Goal: Transaction & Acquisition: Purchase product/service

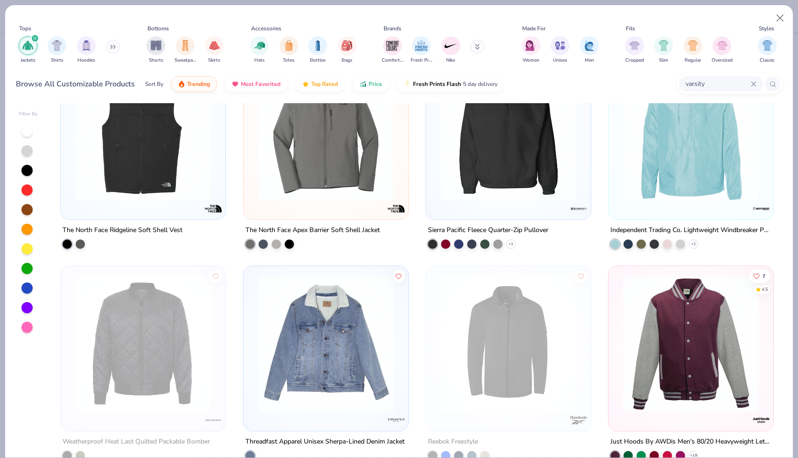
scroll to position [258, 0]
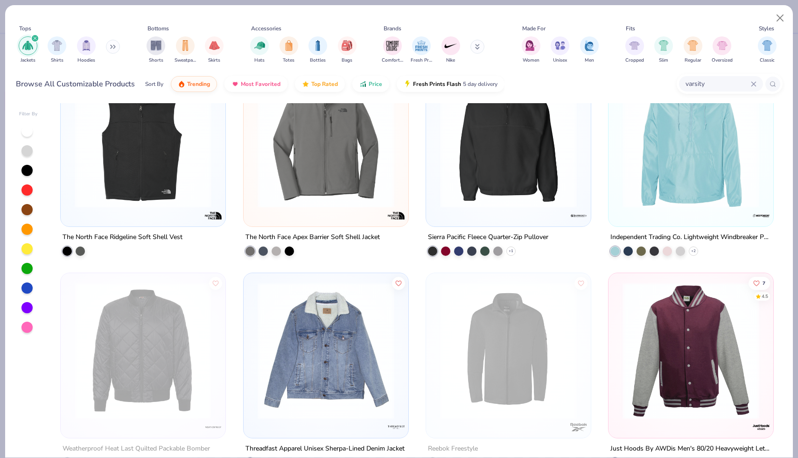
click at [682, 333] on img at bounding box center [691, 350] width 146 height 137
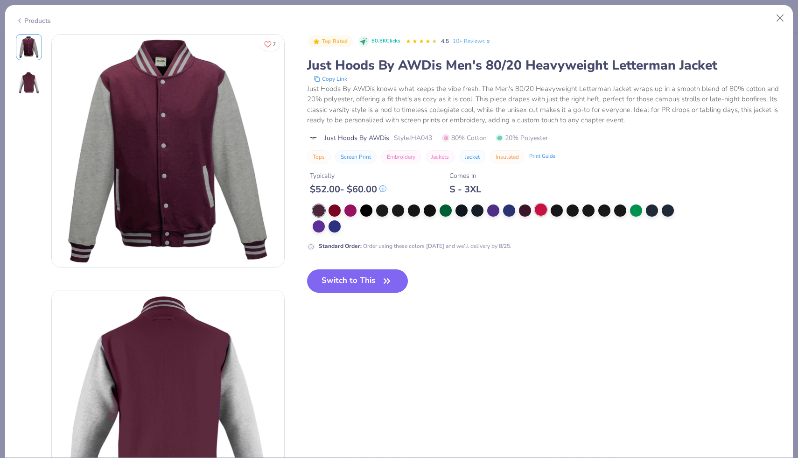
click at [541, 205] on div at bounding box center [541, 210] width 12 height 12
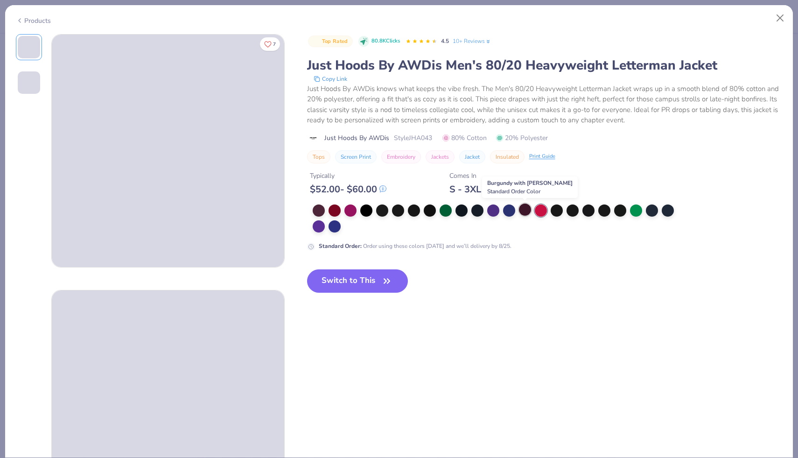
click at [526, 209] on div at bounding box center [525, 210] width 12 height 12
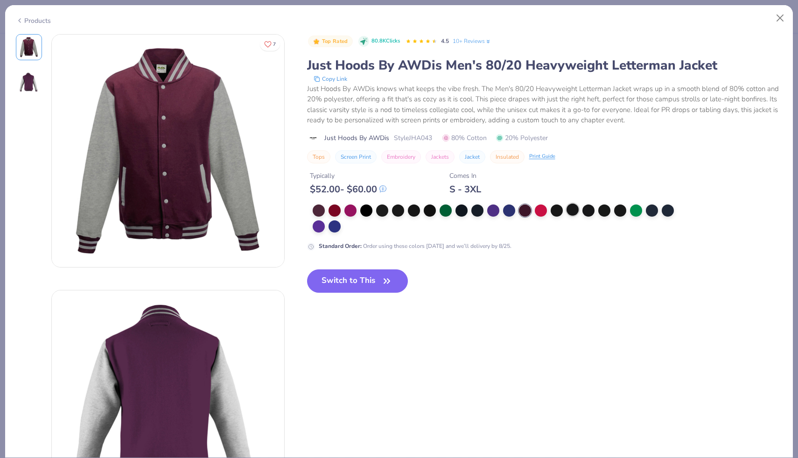
click at [574, 210] on div at bounding box center [573, 210] width 12 height 12
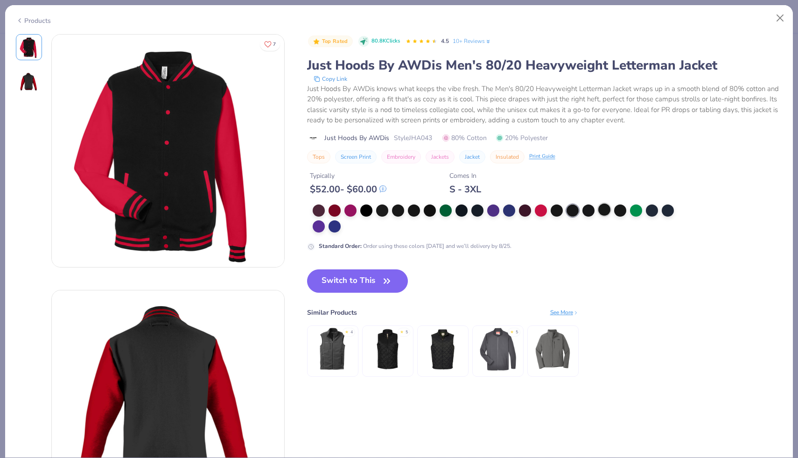
click at [599, 211] on div at bounding box center [605, 210] width 12 height 12
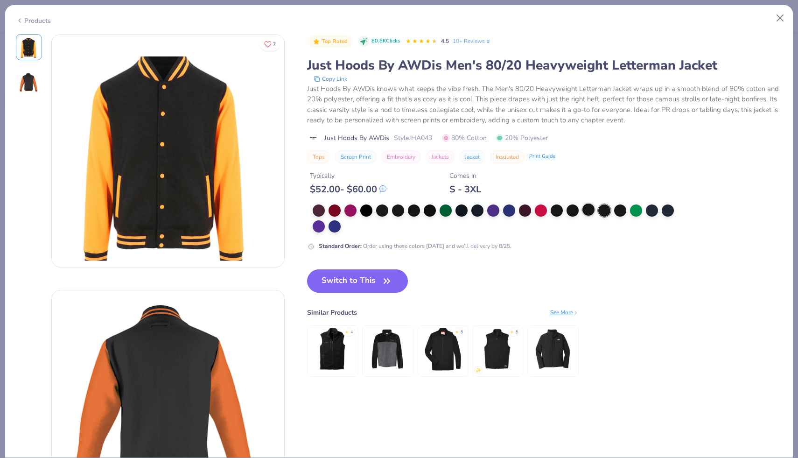
click at [588, 211] on div at bounding box center [589, 210] width 12 height 12
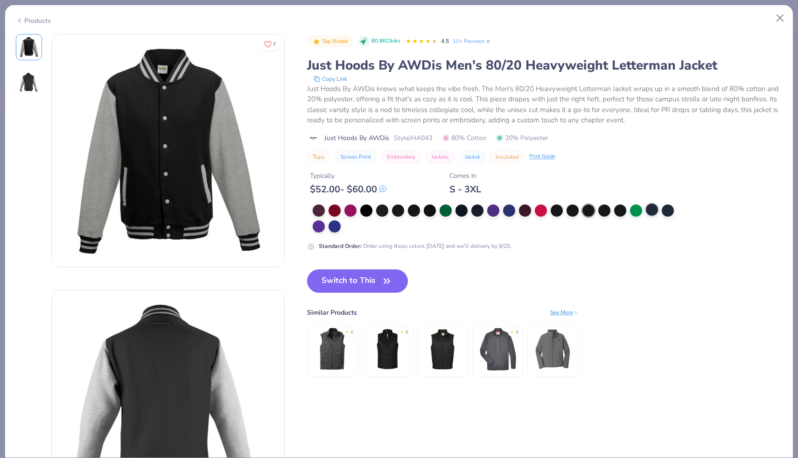
click at [657, 211] on div at bounding box center [652, 210] width 12 height 12
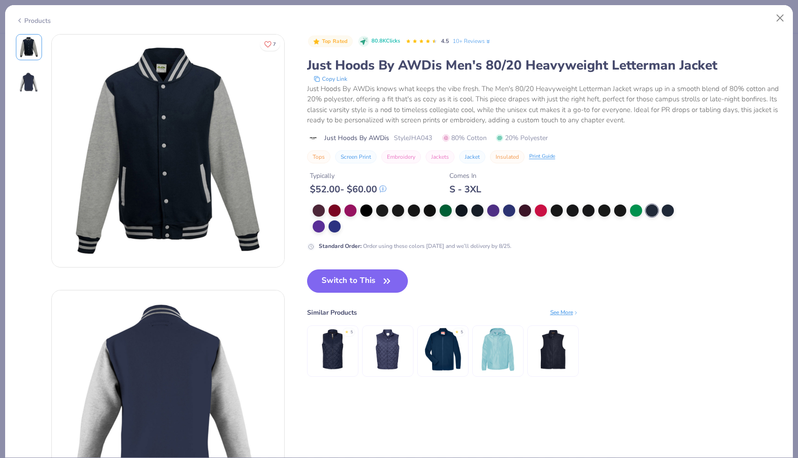
click at [676, 211] on div at bounding box center [497, 218] width 368 height 28
click at [669, 210] on div at bounding box center [668, 210] width 12 height 12
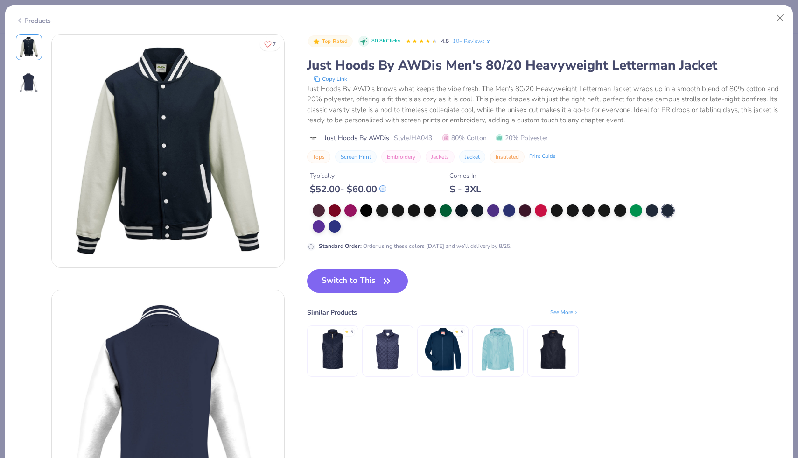
click at [372, 201] on div "Top Rated 80.8K Clicks 4.5 10+ Reviews Just Hoods By AWDis Men's 80/20 Heavywei…" at bounding box center [545, 142] width 476 height 217
click at [372, 205] on div at bounding box center [366, 210] width 12 height 12
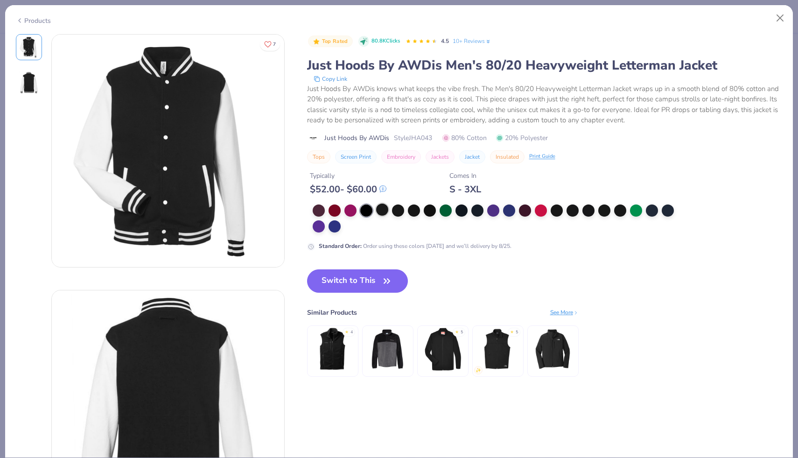
click at [382, 208] on div at bounding box center [382, 210] width 12 height 12
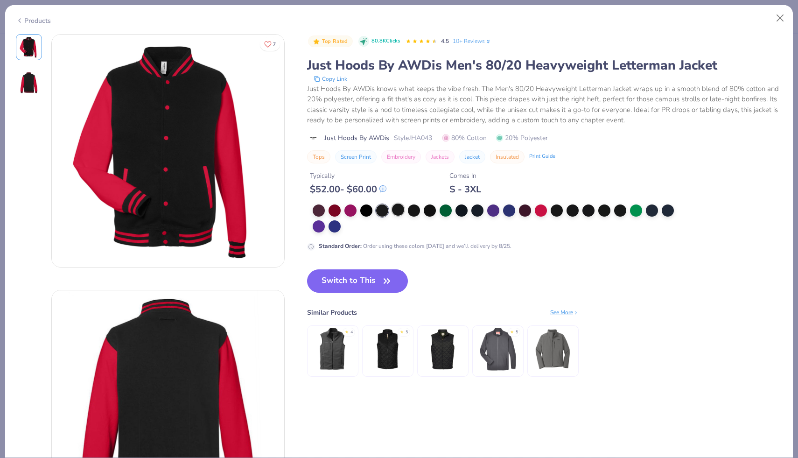
click at [400, 210] on div at bounding box center [398, 210] width 12 height 12
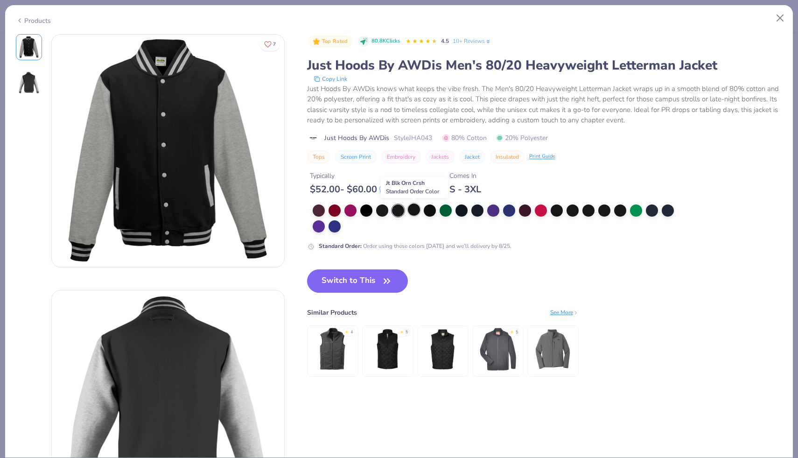
click at [415, 210] on div at bounding box center [414, 210] width 12 height 12
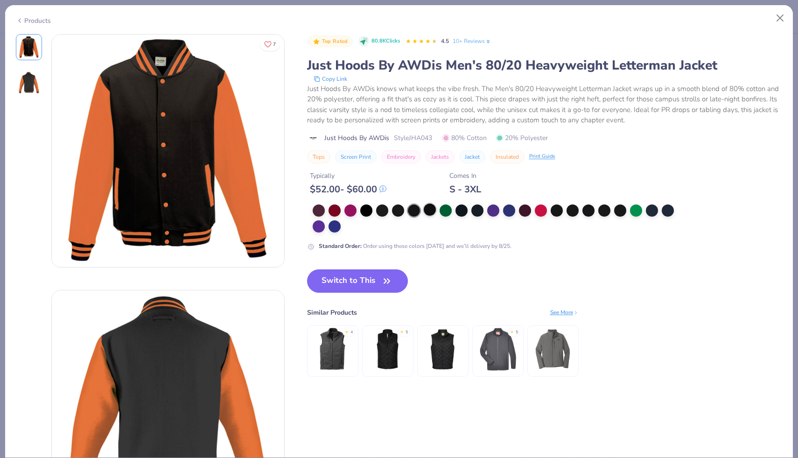
click at [431, 212] on div at bounding box center [430, 210] width 12 height 12
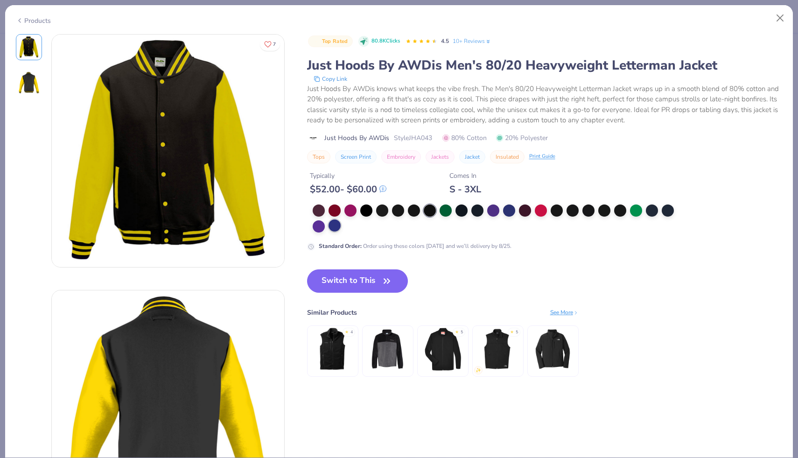
click at [334, 224] on div at bounding box center [335, 225] width 12 height 12
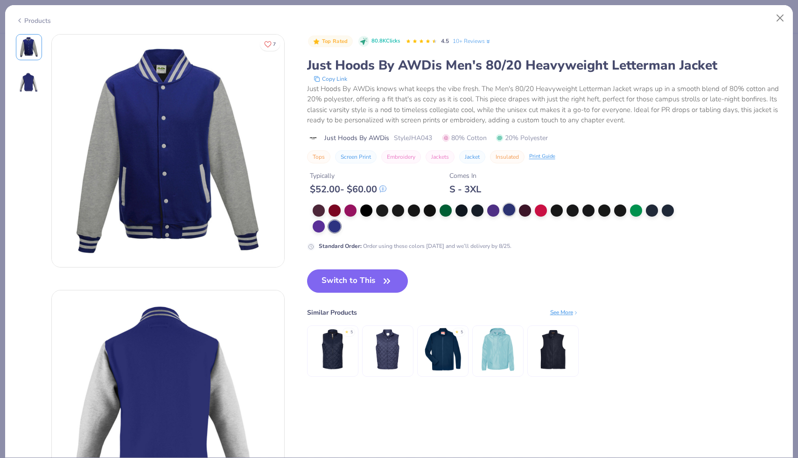
click at [508, 207] on div at bounding box center [509, 210] width 12 height 12
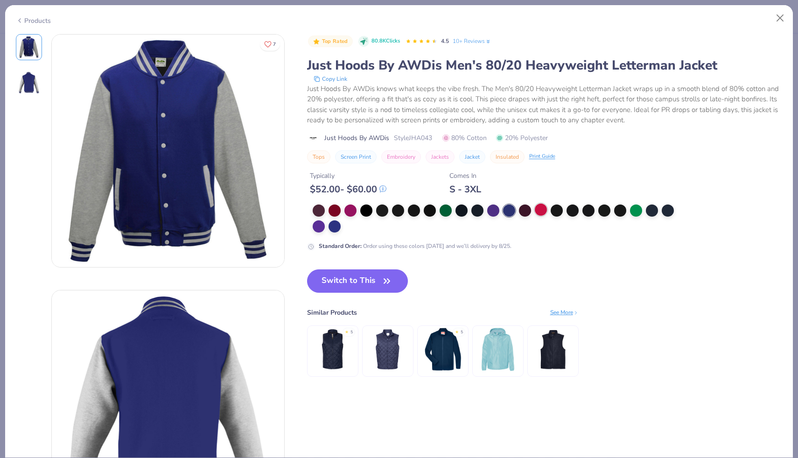
click at [543, 208] on div at bounding box center [541, 210] width 12 height 12
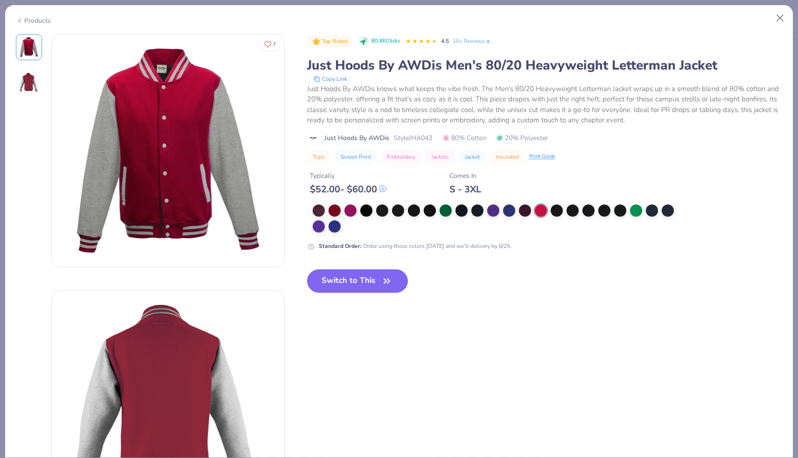
click at [535, 214] on div at bounding box center [541, 210] width 12 height 12
click at [579, 214] on div at bounding box center [497, 218] width 368 height 28
click at [592, 210] on div at bounding box center [589, 210] width 12 height 12
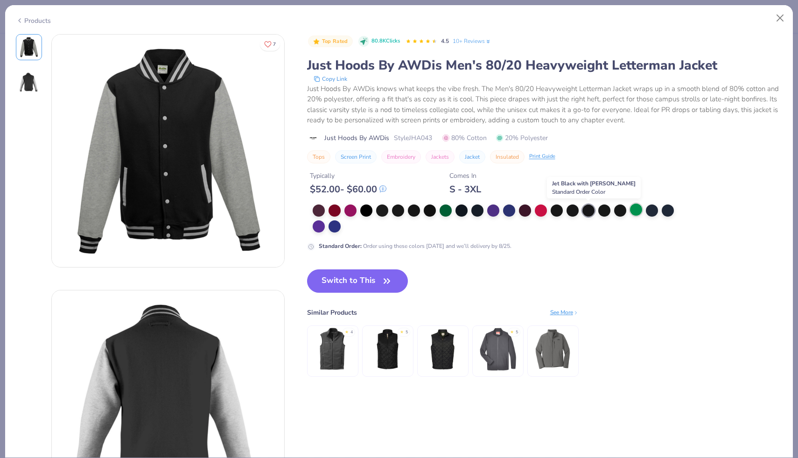
click at [635, 209] on div at bounding box center [636, 210] width 12 height 12
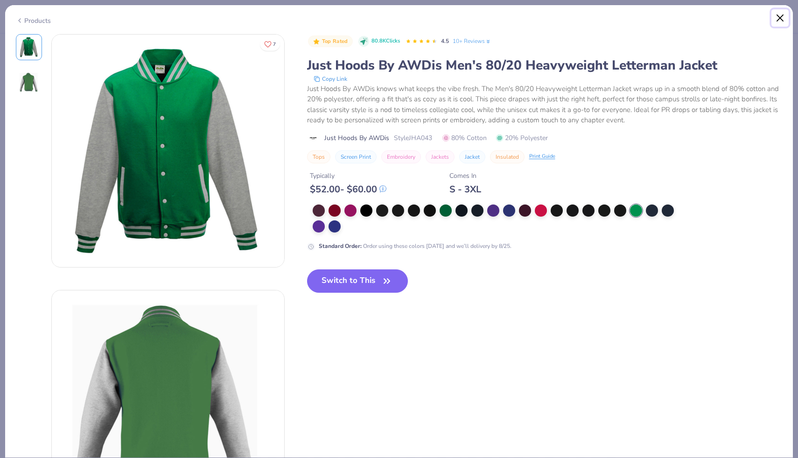
click at [783, 20] on button "Close" at bounding box center [781, 18] width 18 height 18
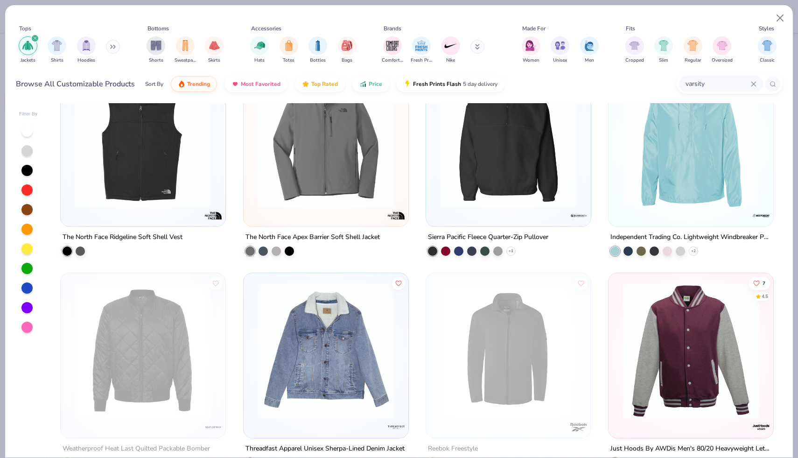
click at [707, 84] on input "varsity" at bounding box center [718, 83] width 66 height 11
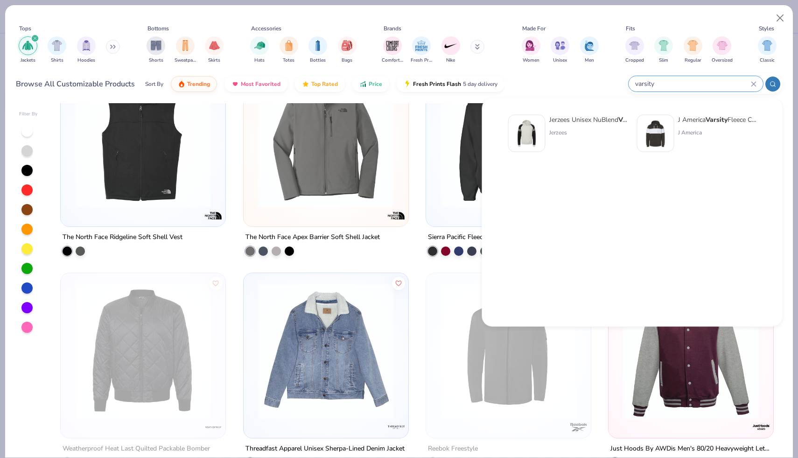
click at [707, 84] on input "varsity" at bounding box center [692, 83] width 117 height 11
type input "v"
type input "sweatshirt"
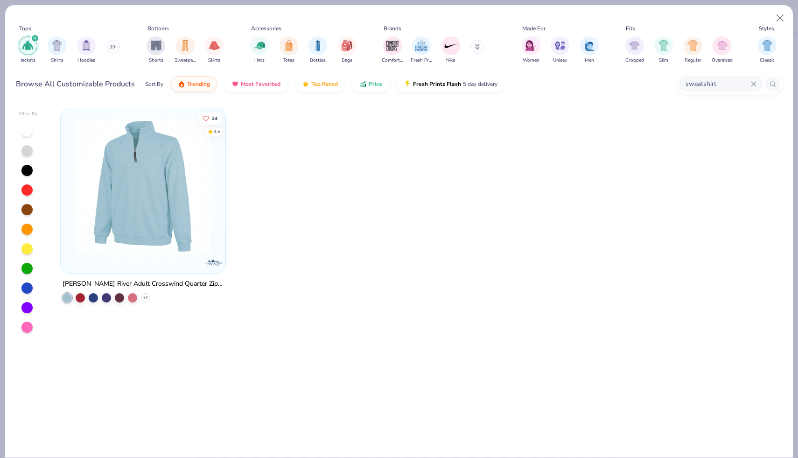
click at [35, 37] on icon "filter for Jackets" at bounding box center [35, 38] width 4 height 4
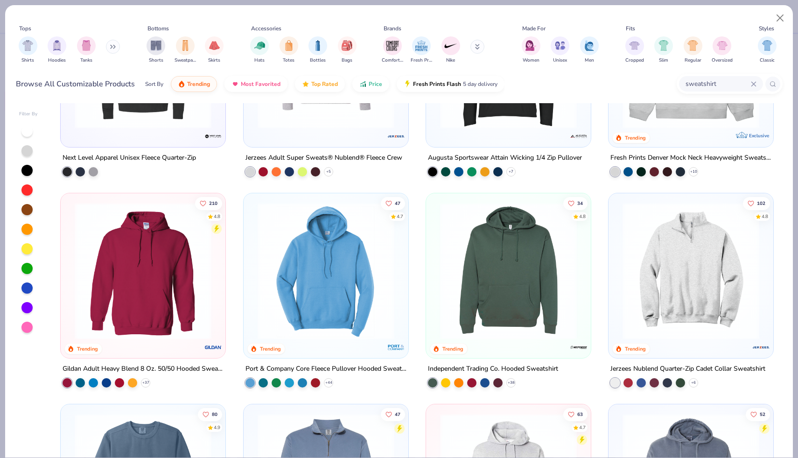
scroll to position [562, 0]
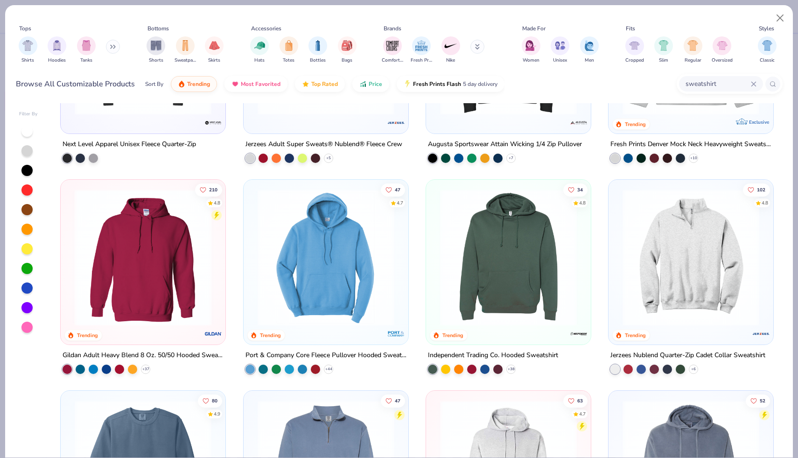
click at [444, 264] on img at bounding box center [509, 257] width 146 height 137
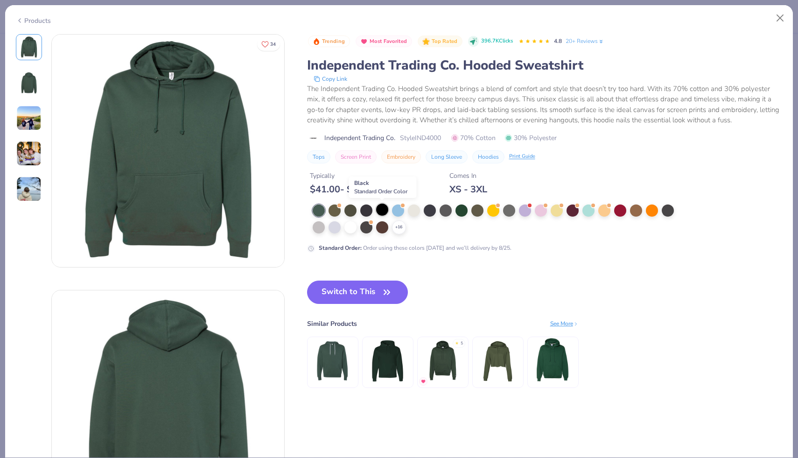
click at [385, 207] on div at bounding box center [382, 210] width 12 height 12
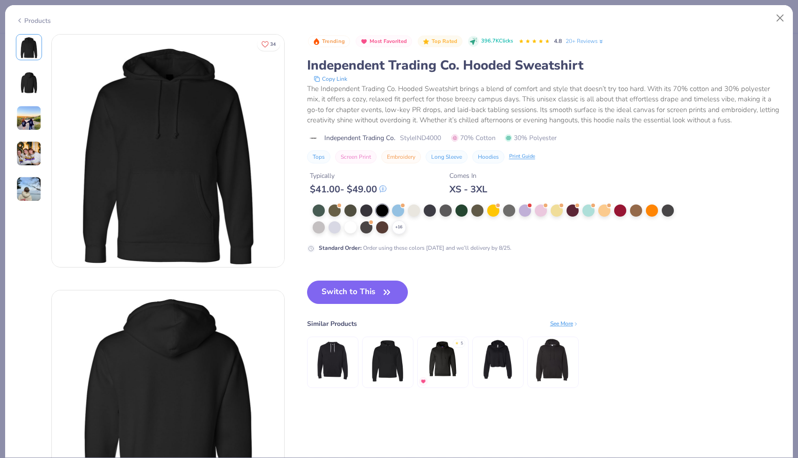
click at [35, 16] on div "Products" at bounding box center [33, 21] width 35 height 10
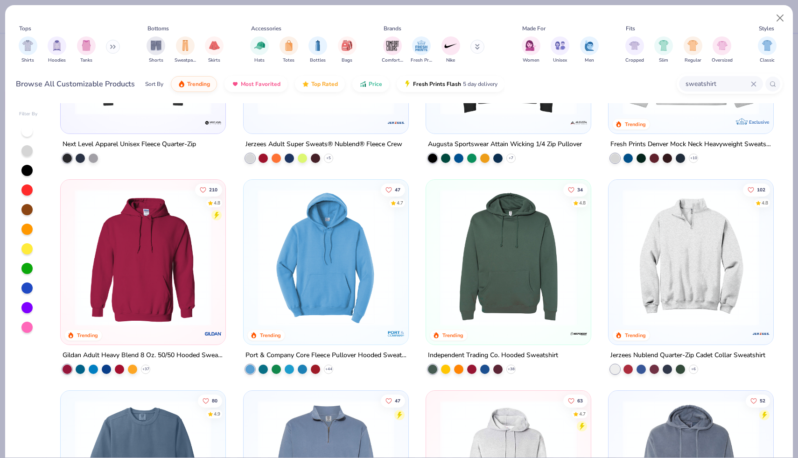
click at [195, 271] on img at bounding box center [143, 257] width 146 height 137
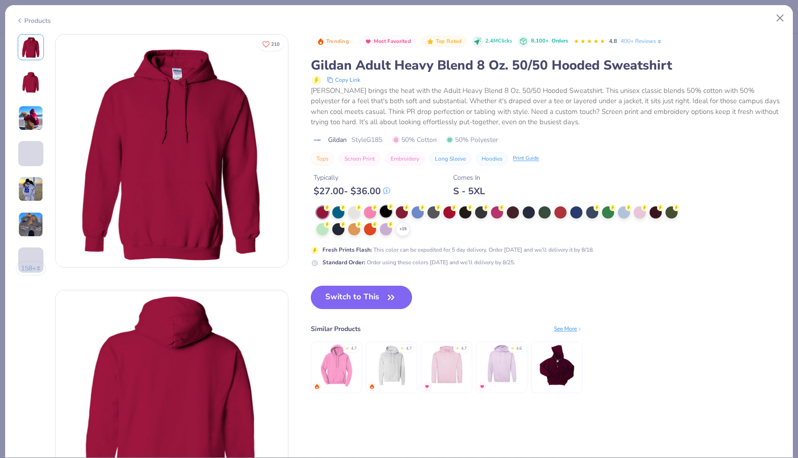
click at [388, 211] on div at bounding box center [386, 211] width 12 height 12
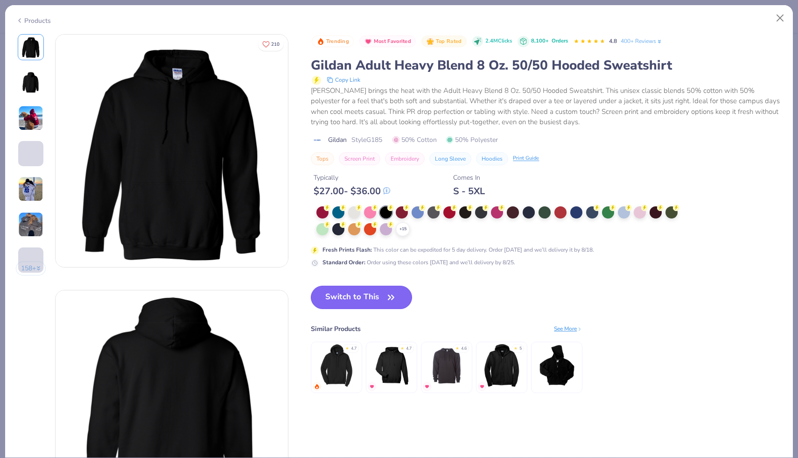
click at [376, 303] on button "Switch to This" at bounding box center [361, 297] width 101 height 23
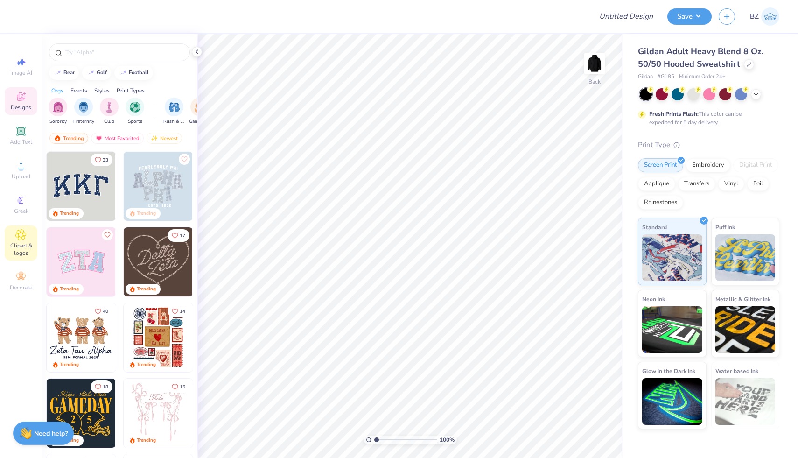
click at [28, 231] on div "Clipart & logos" at bounding box center [21, 242] width 33 height 35
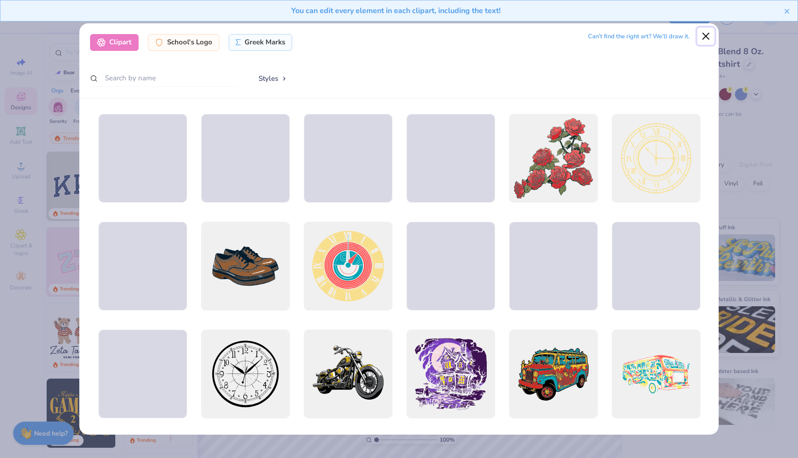
click at [705, 38] on button "Close" at bounding box center [706, 37] width 18 height 18
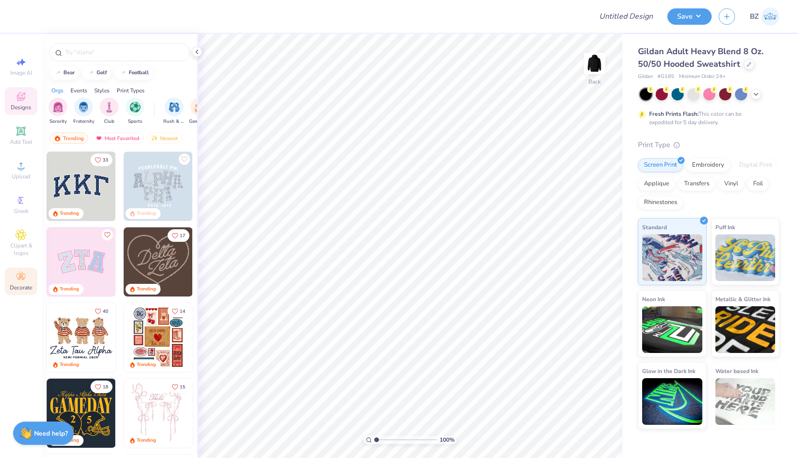
click at [18, 274] on icon at bounding box center [20, 276] width 11 height 11
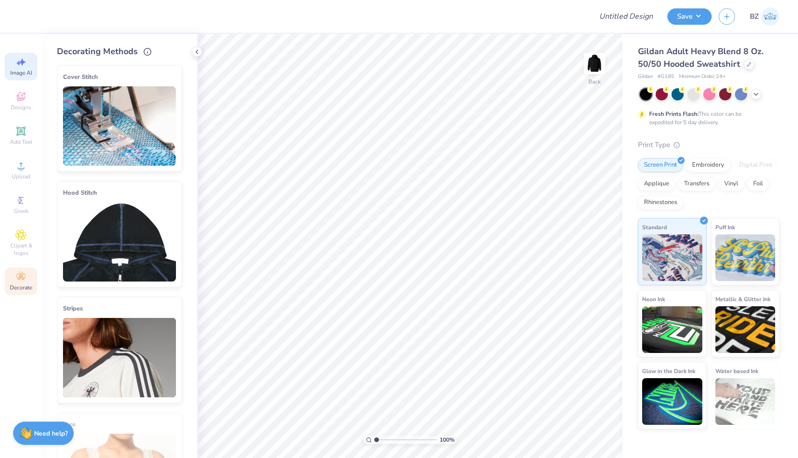
click at [26, 63] on icon at bounding box center [20, 61] width 11 height 11
select select "4"
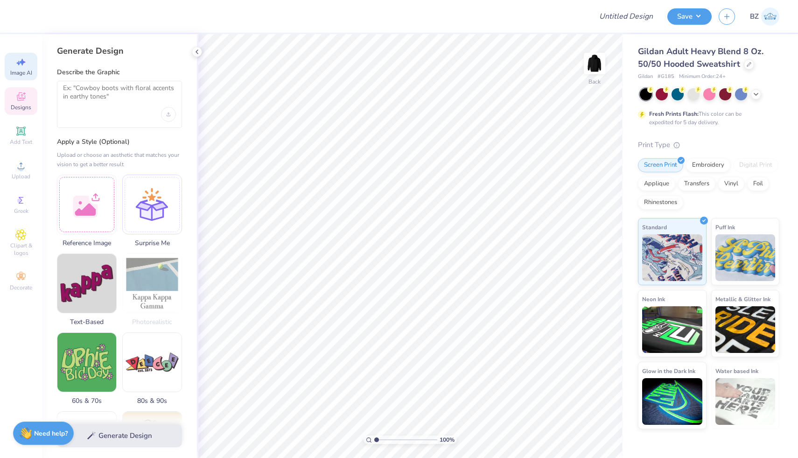
click at [34, 91] on div "Designs" at bounding box center [21, 101] width 33 height 28
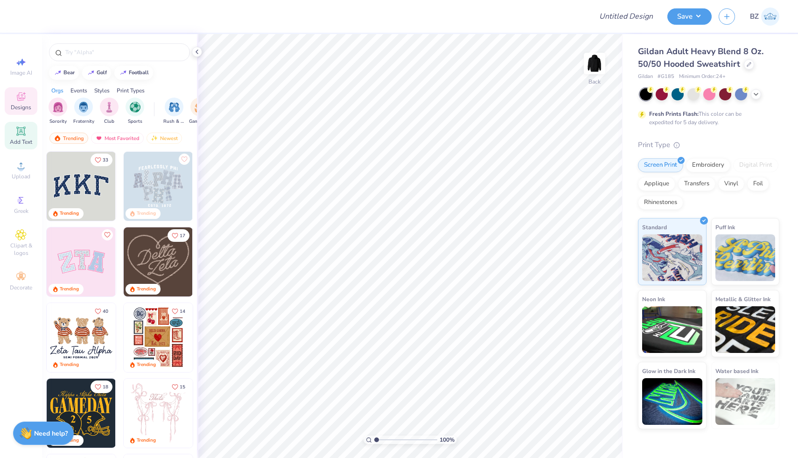
click at [19, 145] on span "Add Text" at bounding box center [21, 141] width 22 height 7
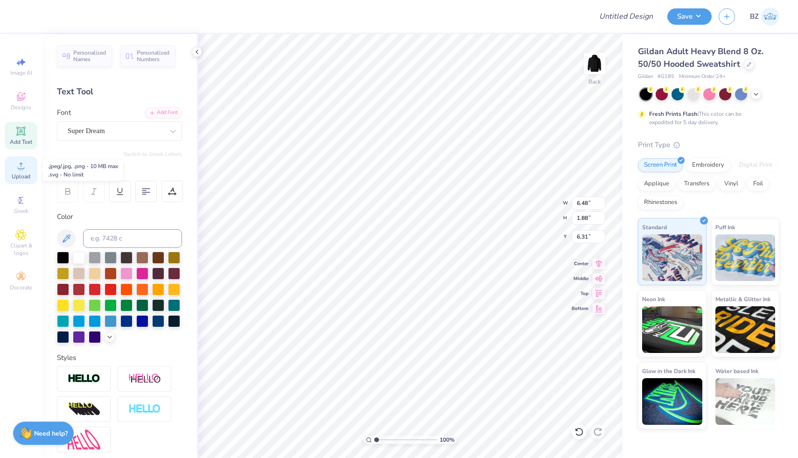
click at [22, 168] on circle at bounding box center [20, 168] width 5 height 5
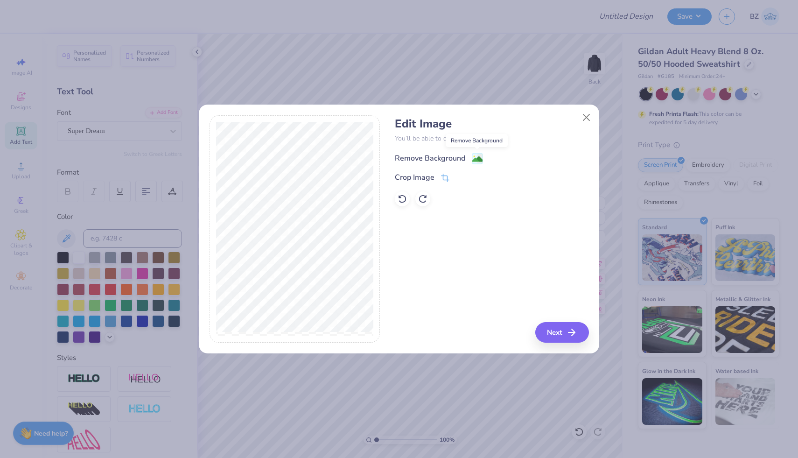
click at [474, 159] on image at bounding box center [477, 159] width 10 height 10
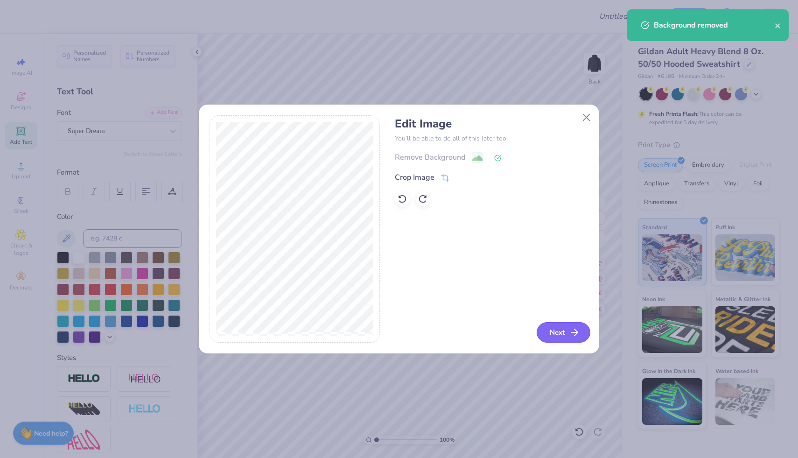
click at [545, 330] on button "Next" at bounding box center [564, 332] width 54 height 21
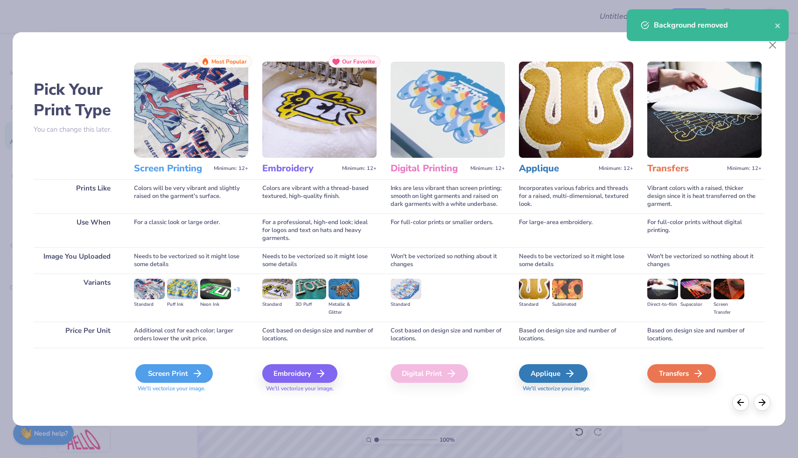
click at [197, 368] on icon at bounding box center [197, 373] width 11 height 11
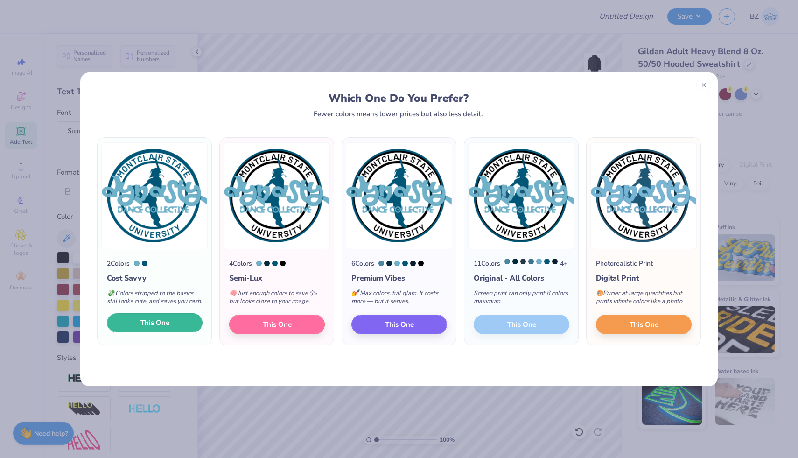
click at [175, 333] on button "This One" at bounding box center [155, 323] width 96 height 20
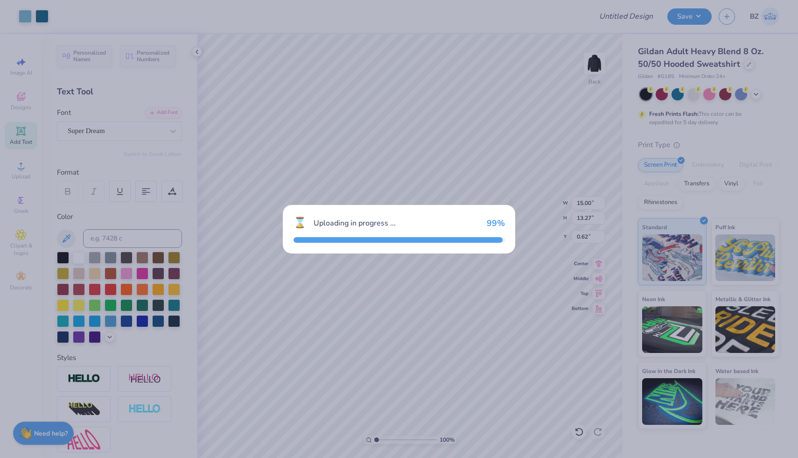
type input "15.00"
type input "13.27"
type input "0.62"
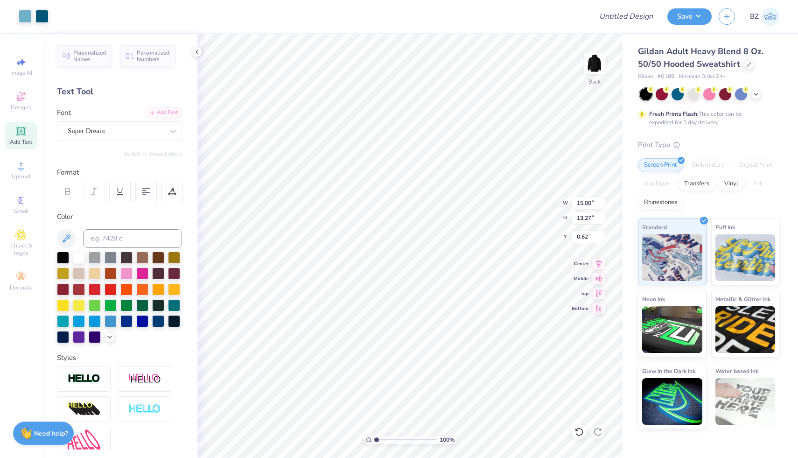
type input "7.69"
type input "6.81"
type input "7.08"
type input "6.48"
type input "1.88"
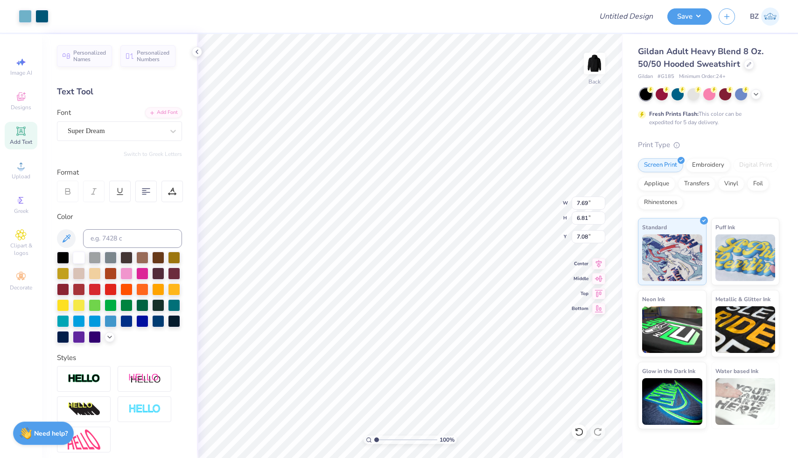
type input "6.31"
type input "11.98"
type input "10.60"
type input "1.71"
type input "1.70"
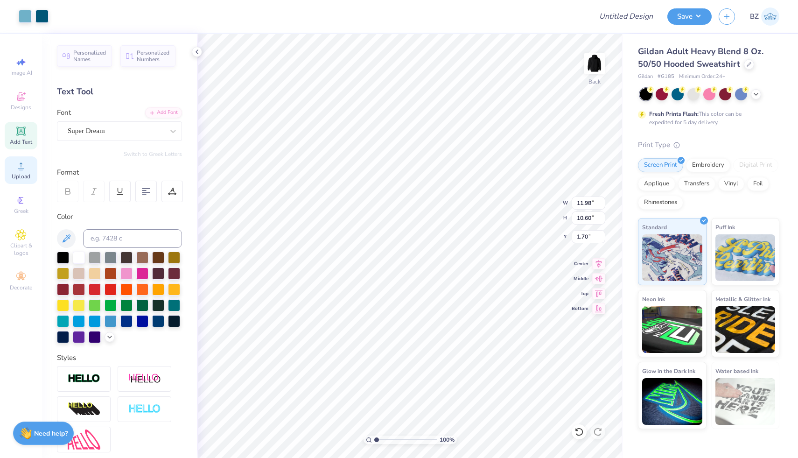
click at [24, 162] on icon at bounding box center [20, 165] width 11 height 11
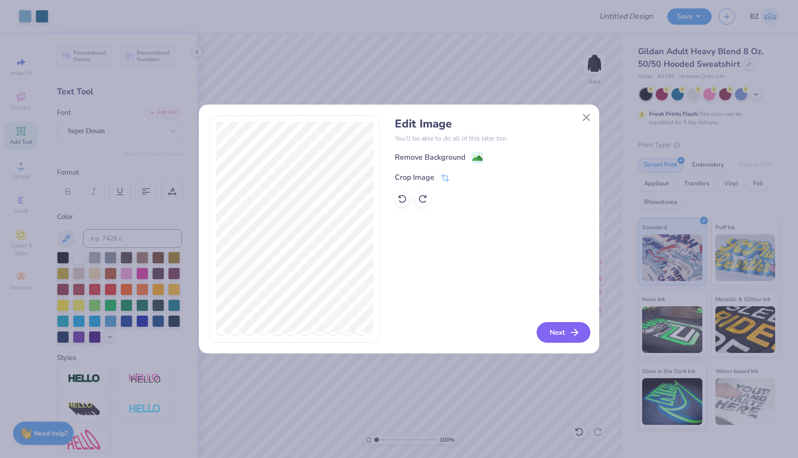
click at [548, 330] on button "Next" at bounding box center [564, 332] width 54 height 21
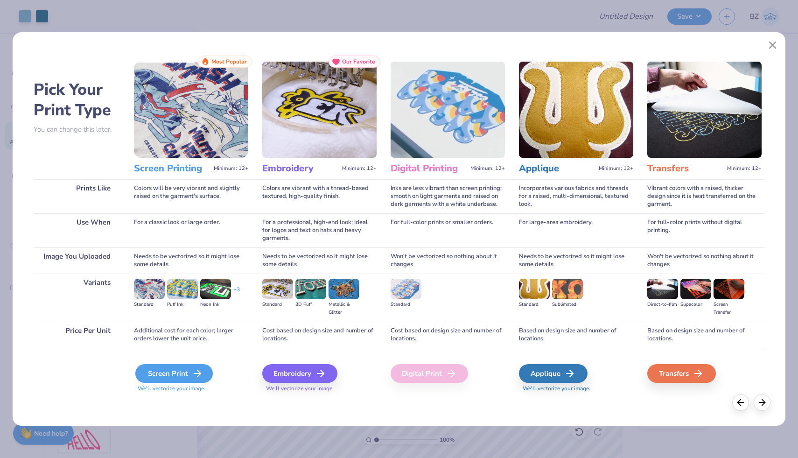
click at [169, 371] on div "Screen Print" at bounding box center [173, 373] width 77 height 19
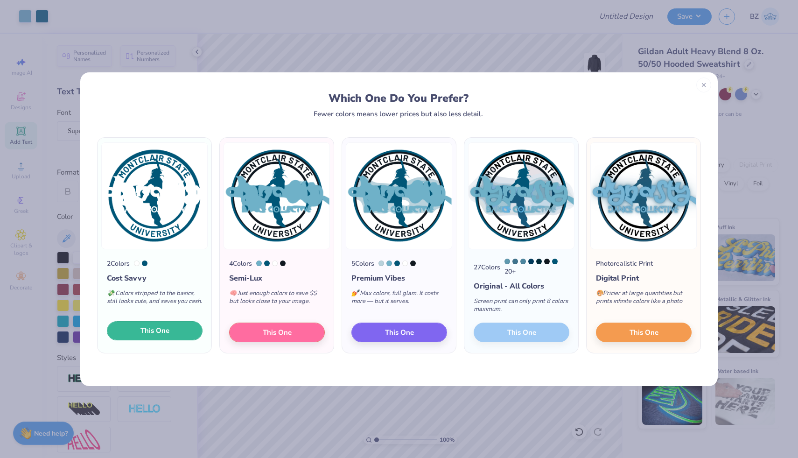
click at [164, 331] on span "This One" at bounding box center [155, 330] width 29 height 11
type input "13.46"
type input "13.43"
type input "0.54"
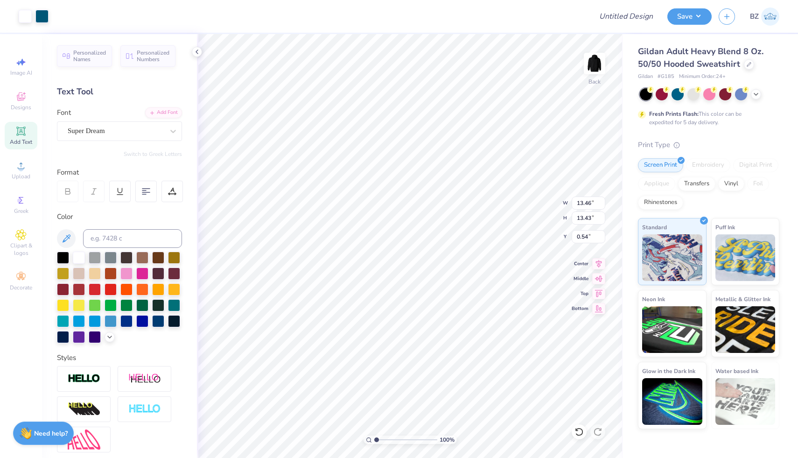
type input "13.43"
type input "13.19"
type input "10.87"
type input "1.88"
type input "3.66"
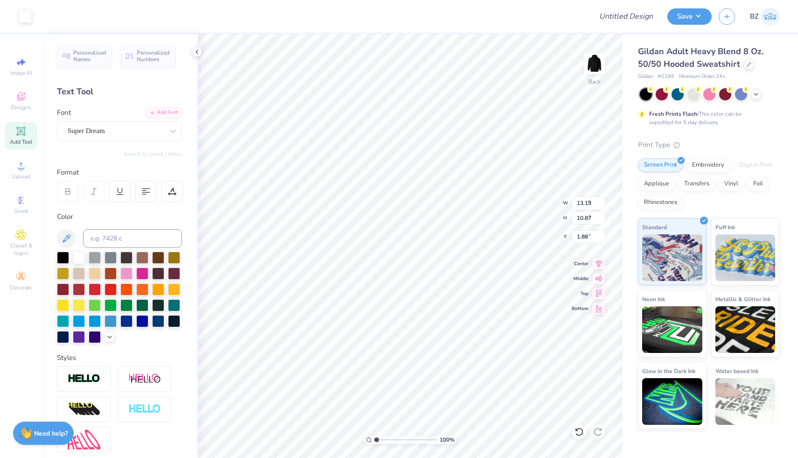
type input "3.01"
type input "9.74"
type input "11.60"
type input "4.90"
type input "1.42"
